Goal: Transaction & Acquisition: Purchase product/service

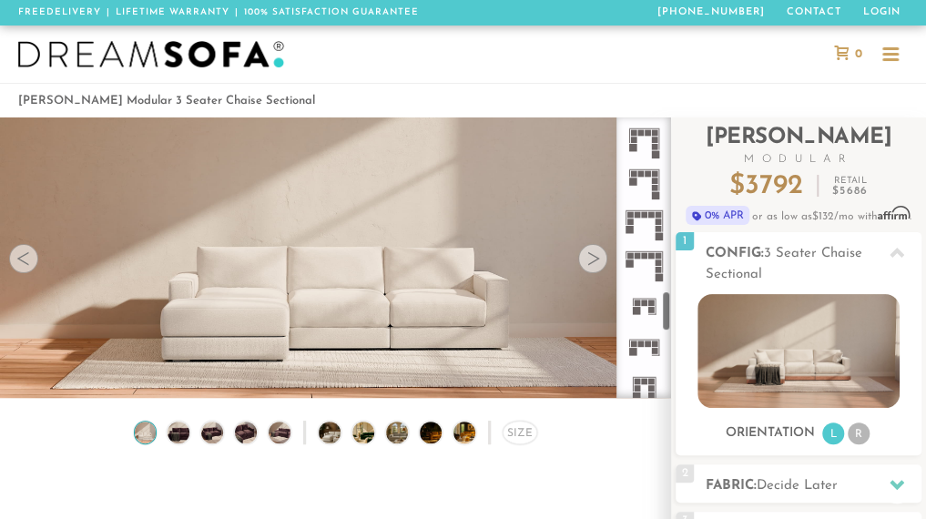
scroll to position [1186, 0]
click at [646, 343] on rect at bounding box center [647, 342] width 6 height 6
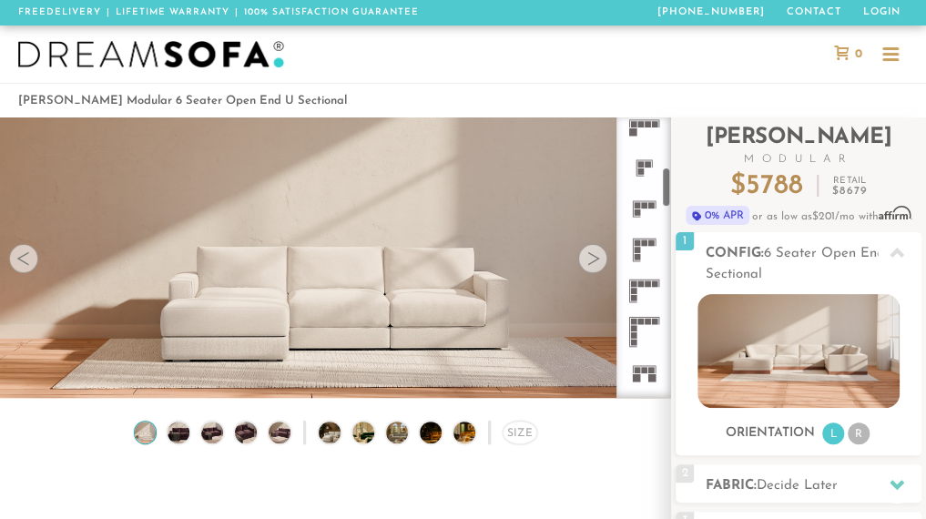
scroll to position [339, 0]
click at [636, 210] on rect at bounding box center [637, 213] width 6 height 6
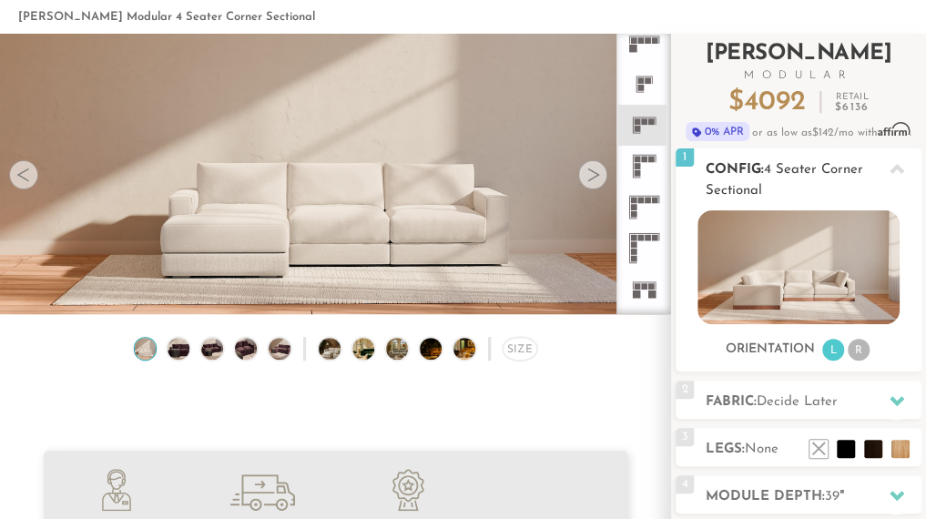
scroll to position [157, 0]
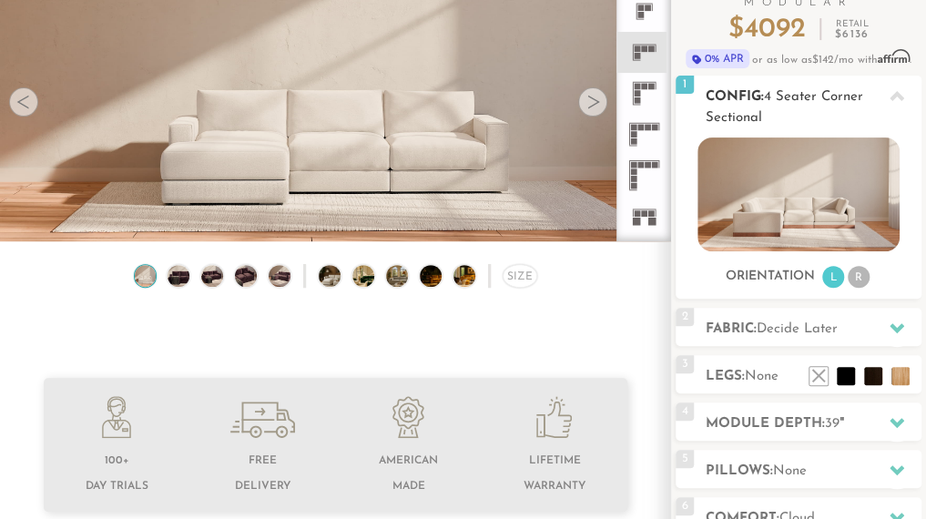
click at [858, 276] on li "R" at bounding box center [859, 277] width 22 height 22
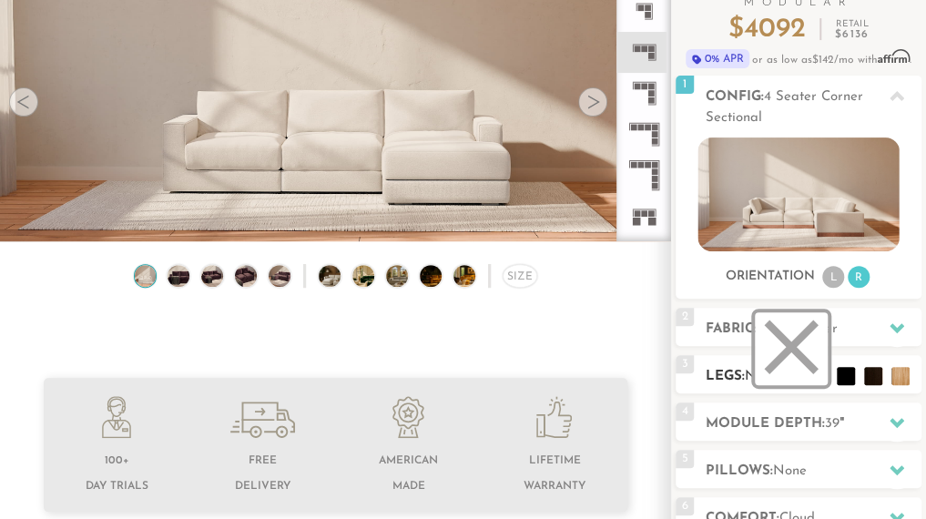
click at [823, 373] on li at bounding box center [791, 348] width 73 height 73
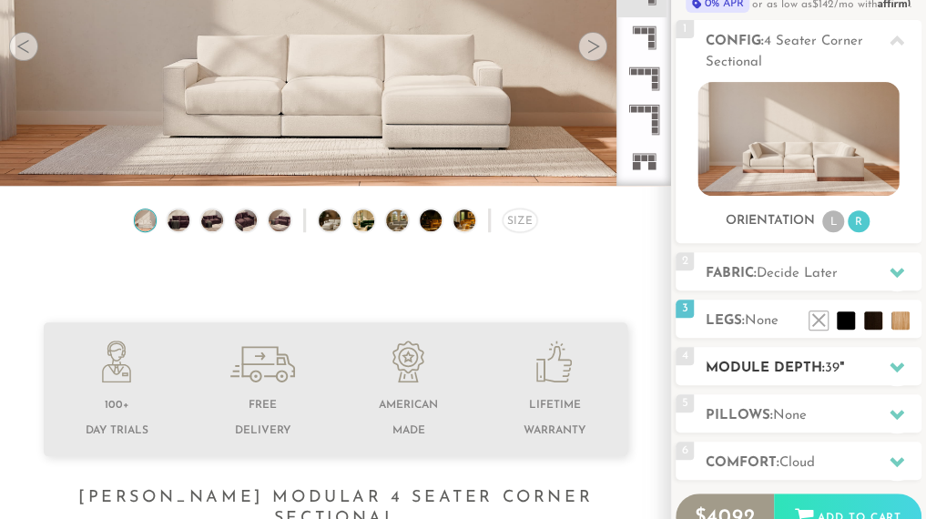
scroll to position [234, 0]
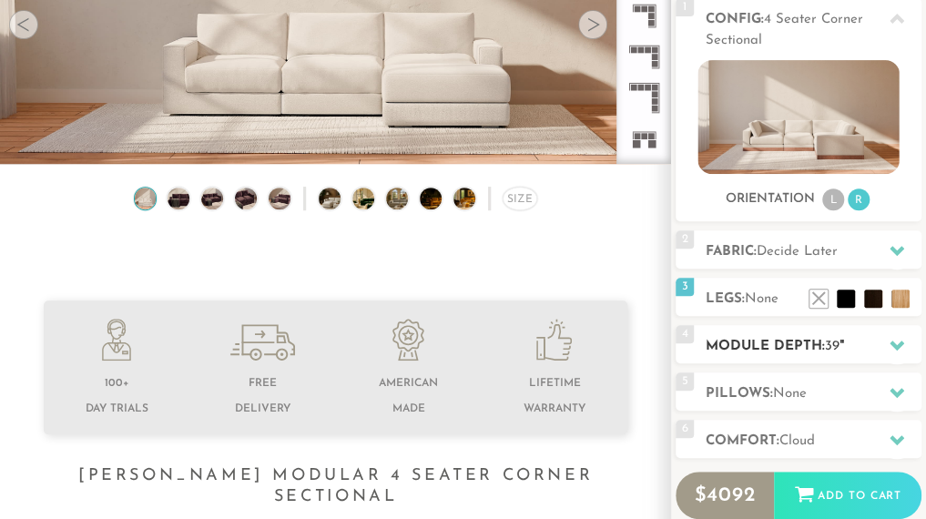
click at [894, 343] on icon at bounding box center [897, 346] width 15 height 10
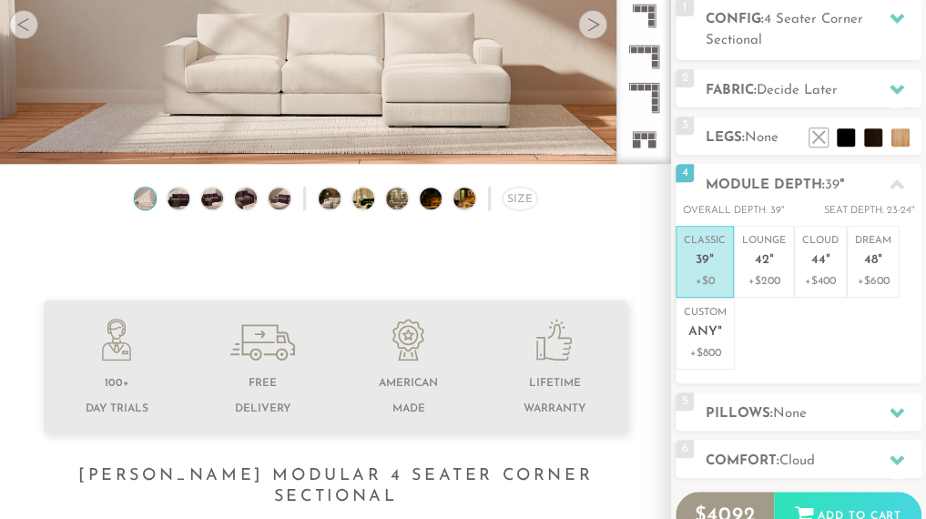
click at [578, 220] on div "Size" at bounding box center [335, 203] width 671 height 33
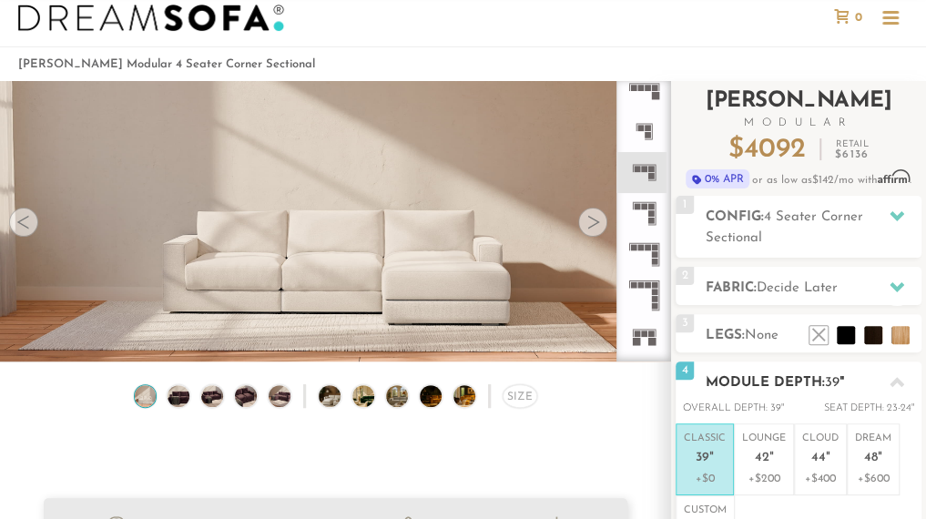
scroll to position [0, 0]
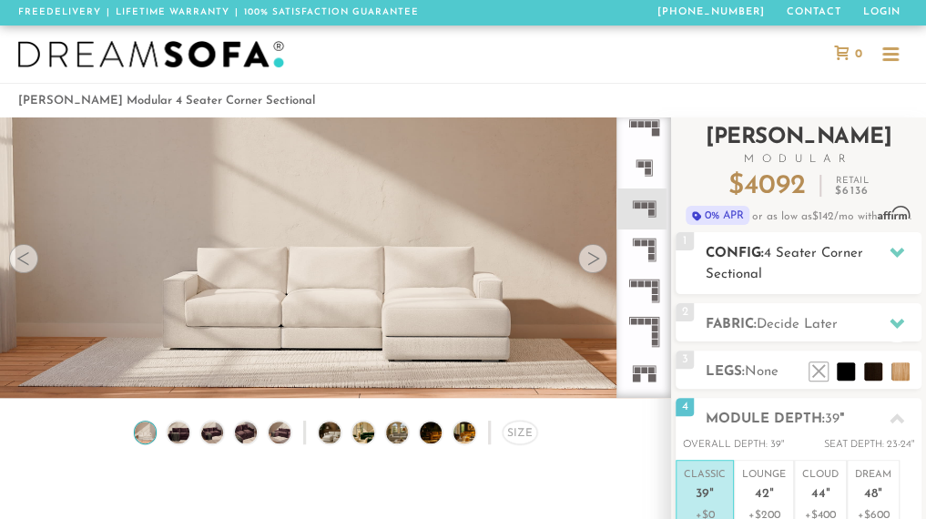
click at [901, 245] on icon at bounding box center [897, 252] width 15 height 15
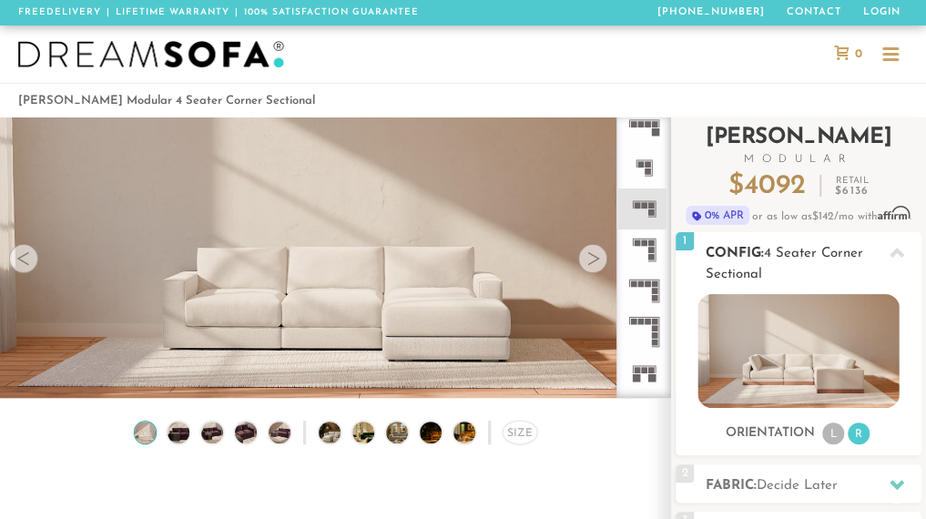
click at [901, 246] on icon at bounding box center [897, 253] width 15 height 15
